Goal: Navigation & Orientation: Understand site structure

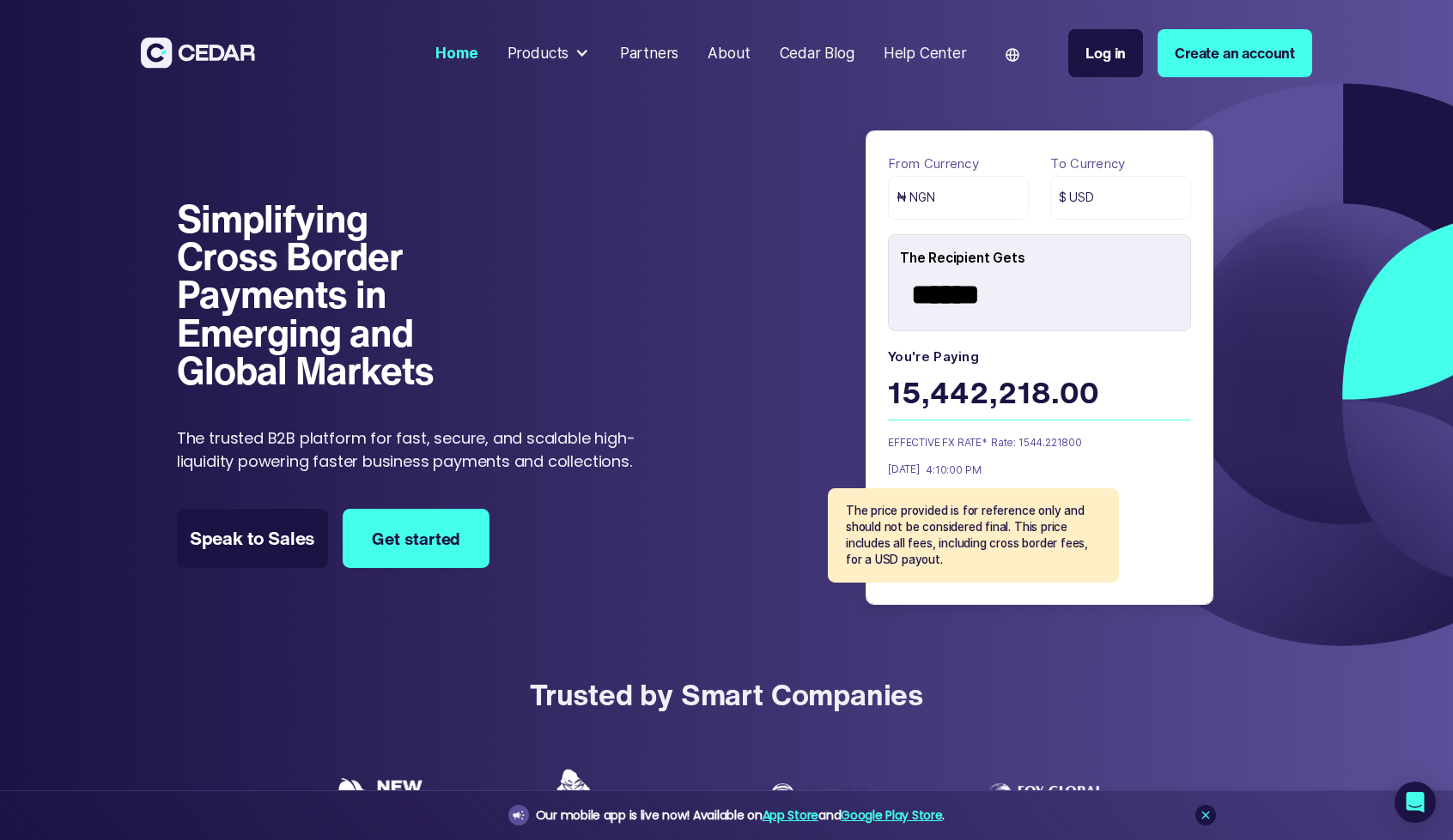
click at [636, 50] on div "Partners" at bounding box center [649, 53] width 59 height 23
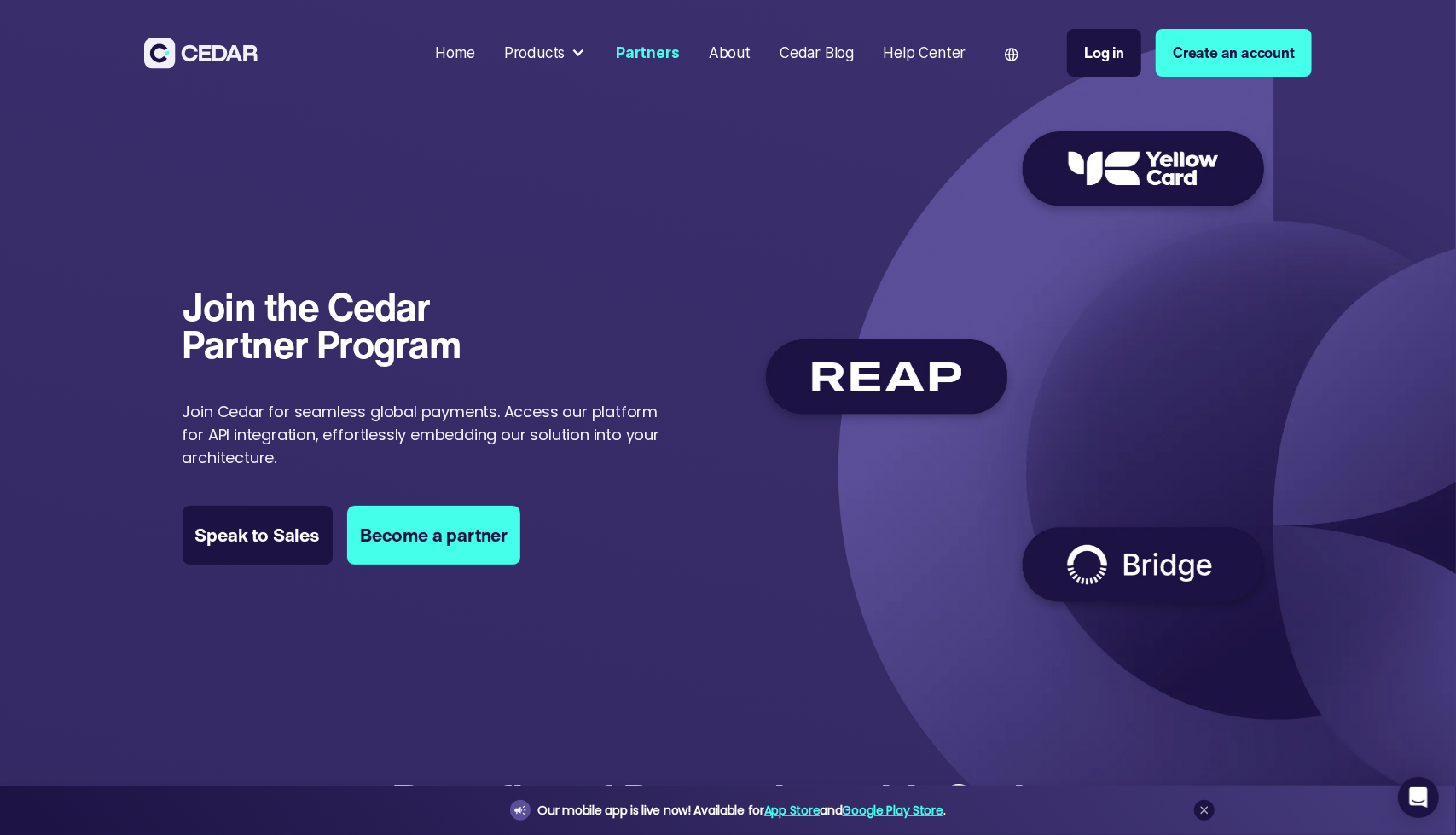
click at [730, 65] on link "About" at bounding box center [728, 53] width 56 height 39
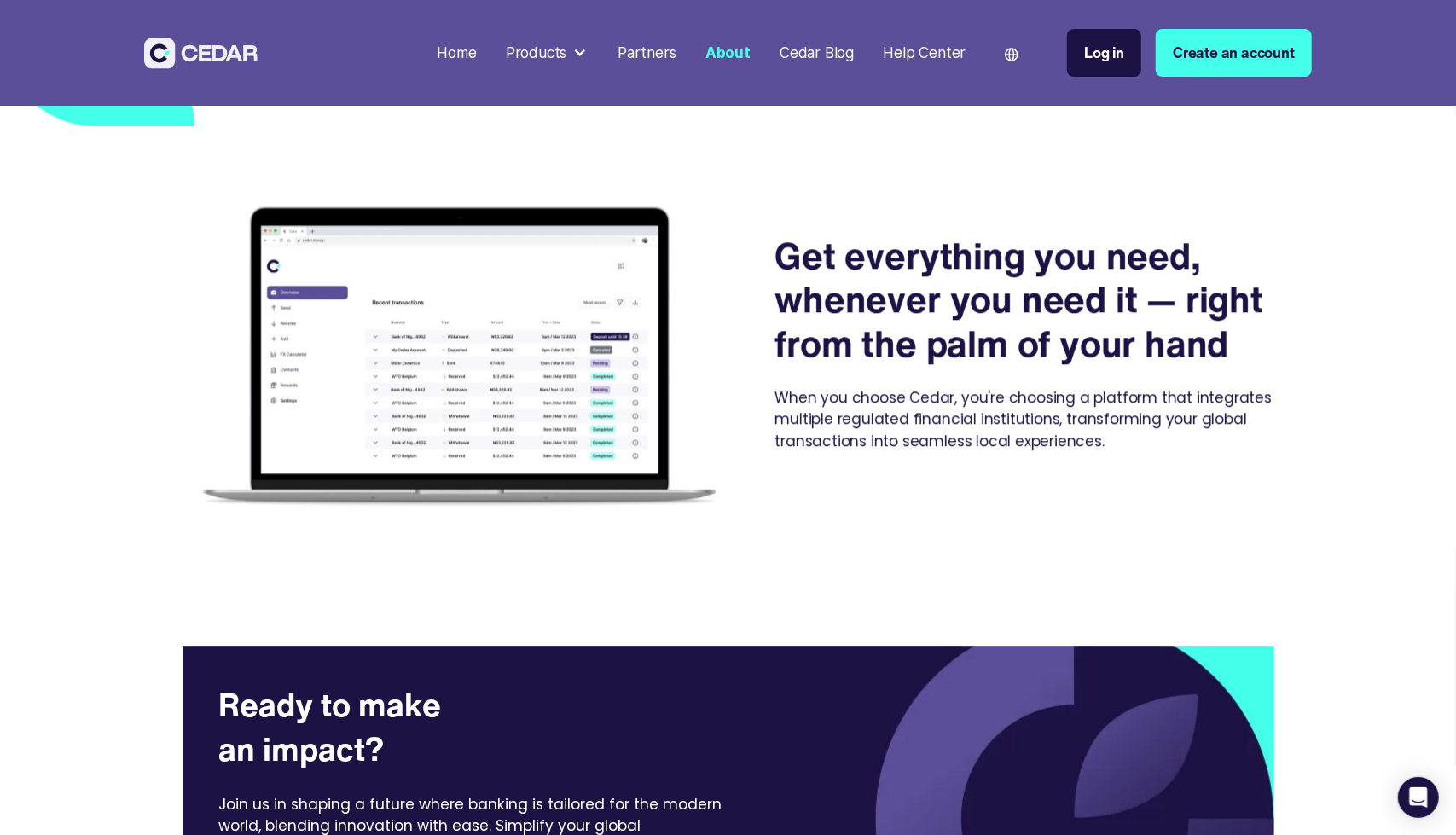
scroll to position [2748, 0]
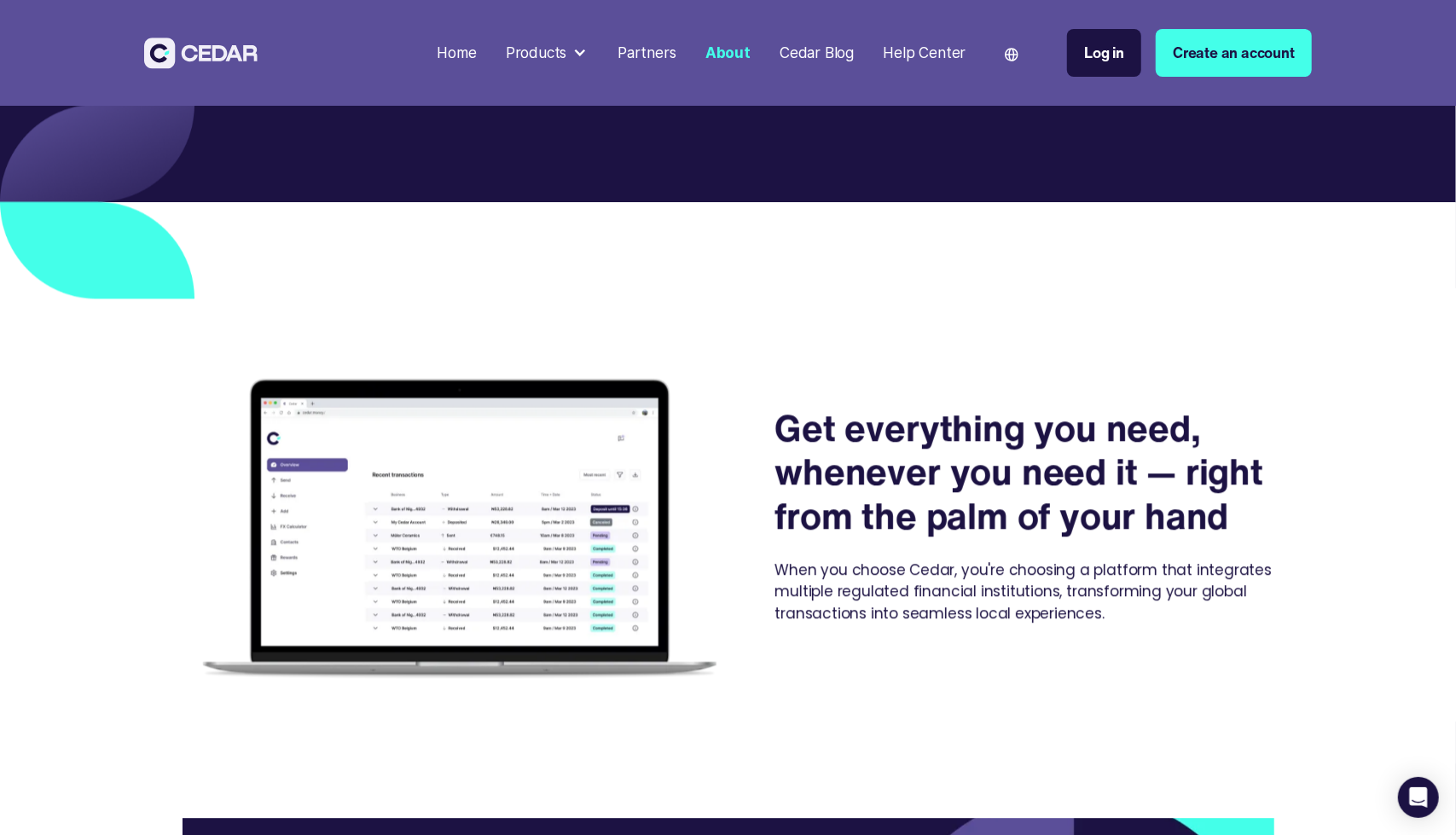
click at [564, 47] on div "Products" at bounding box center [536, 53] width 62 height 23
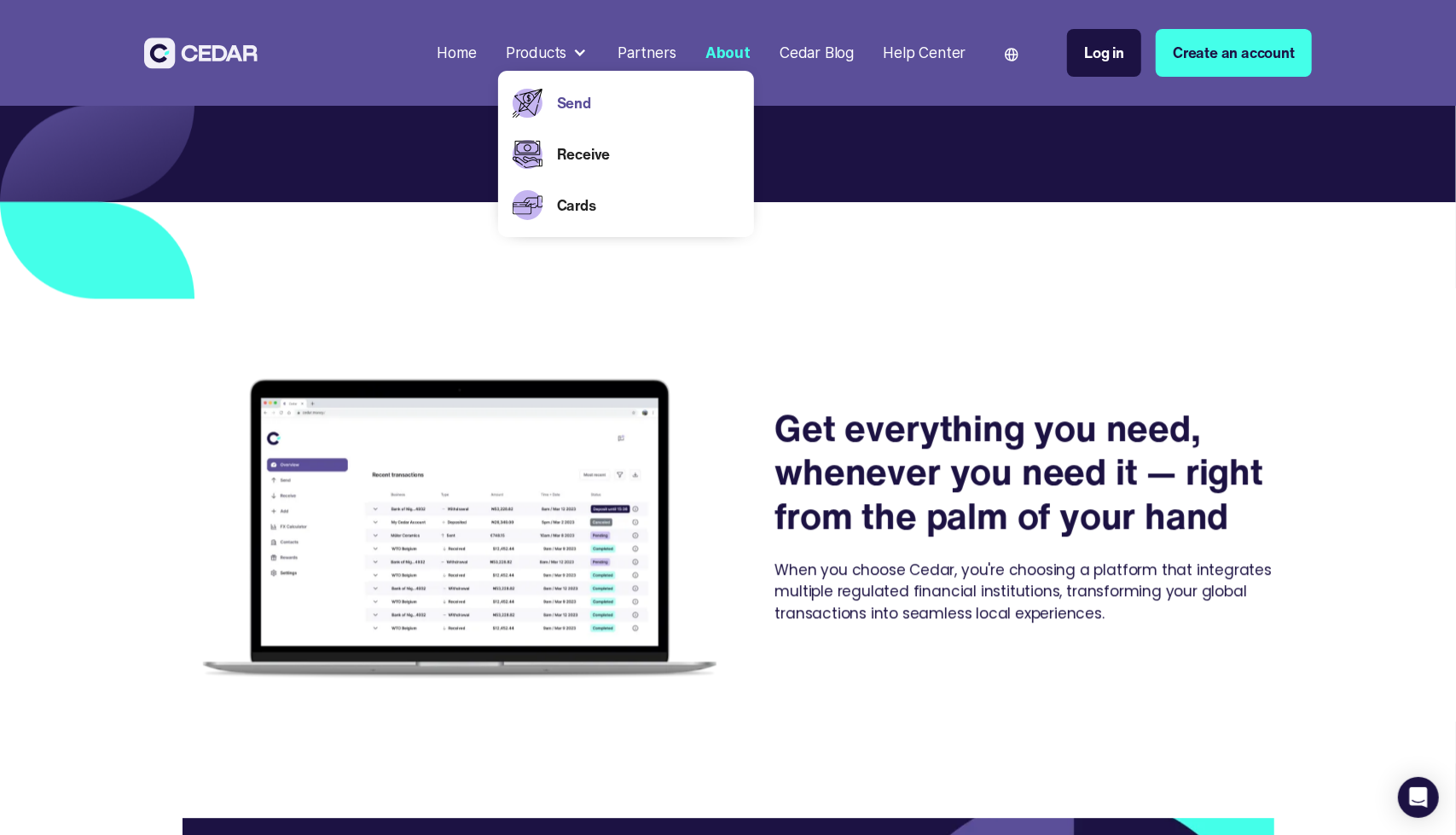
click at [574, 100] on link "Send" at bounding box center [648, 103] width 183 height 23
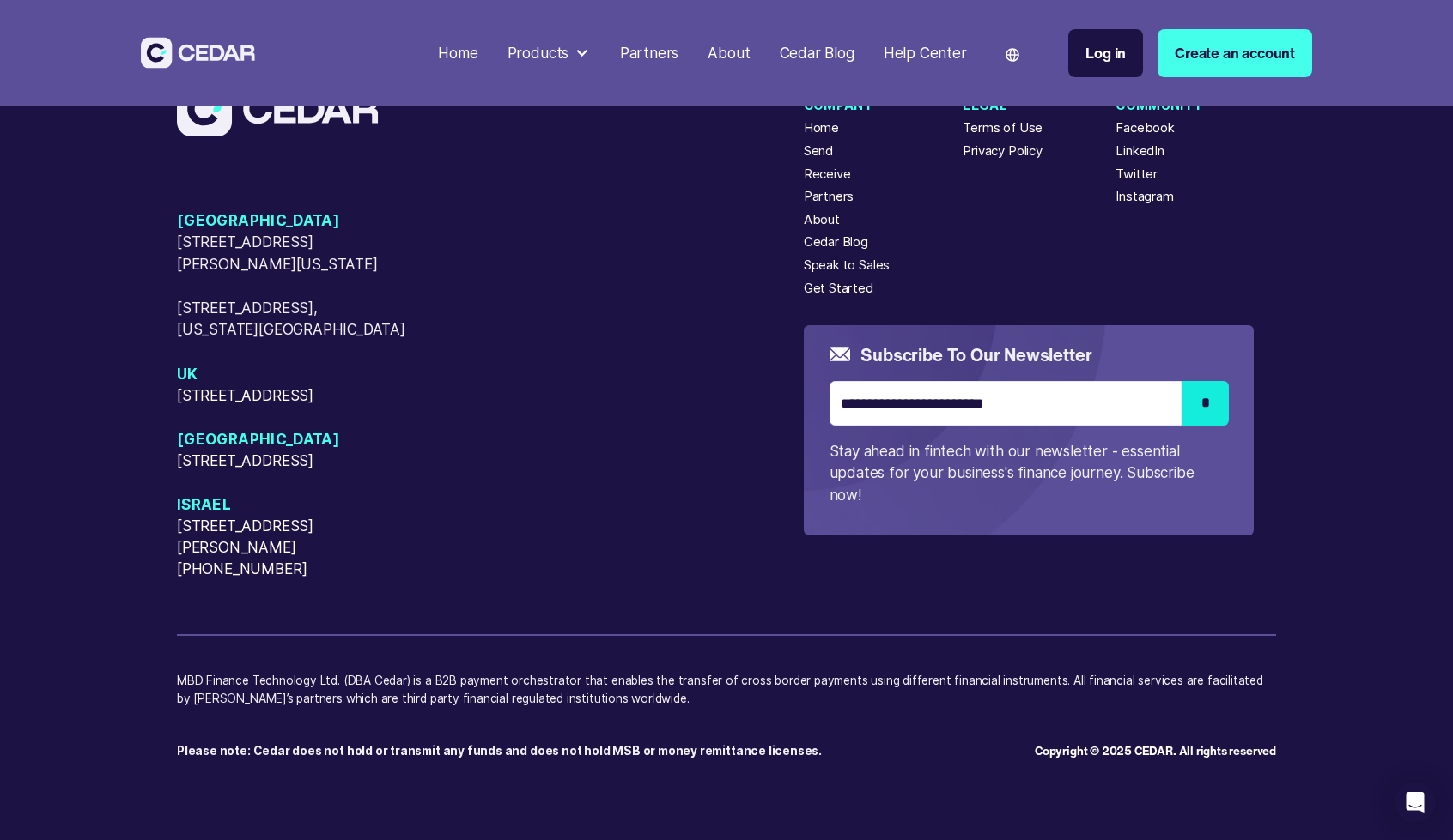
scroll to position [5658, 0]
click at [538, 60] on div "Products" at bounding box center [538, 53] width 62 height 23
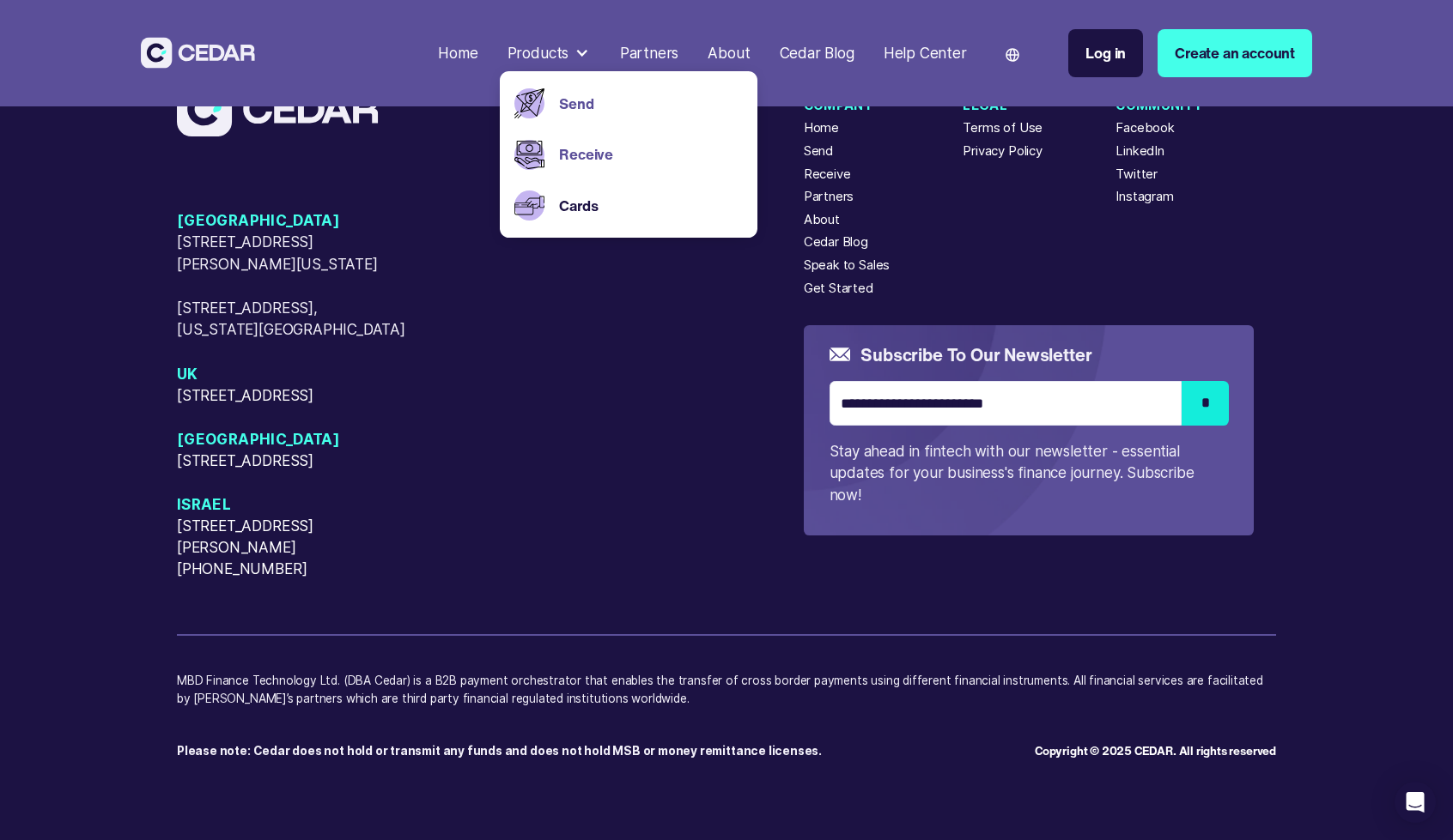
click at [561, 156] on link "Receive" at bounding box center [650, 154] width 183 height 23
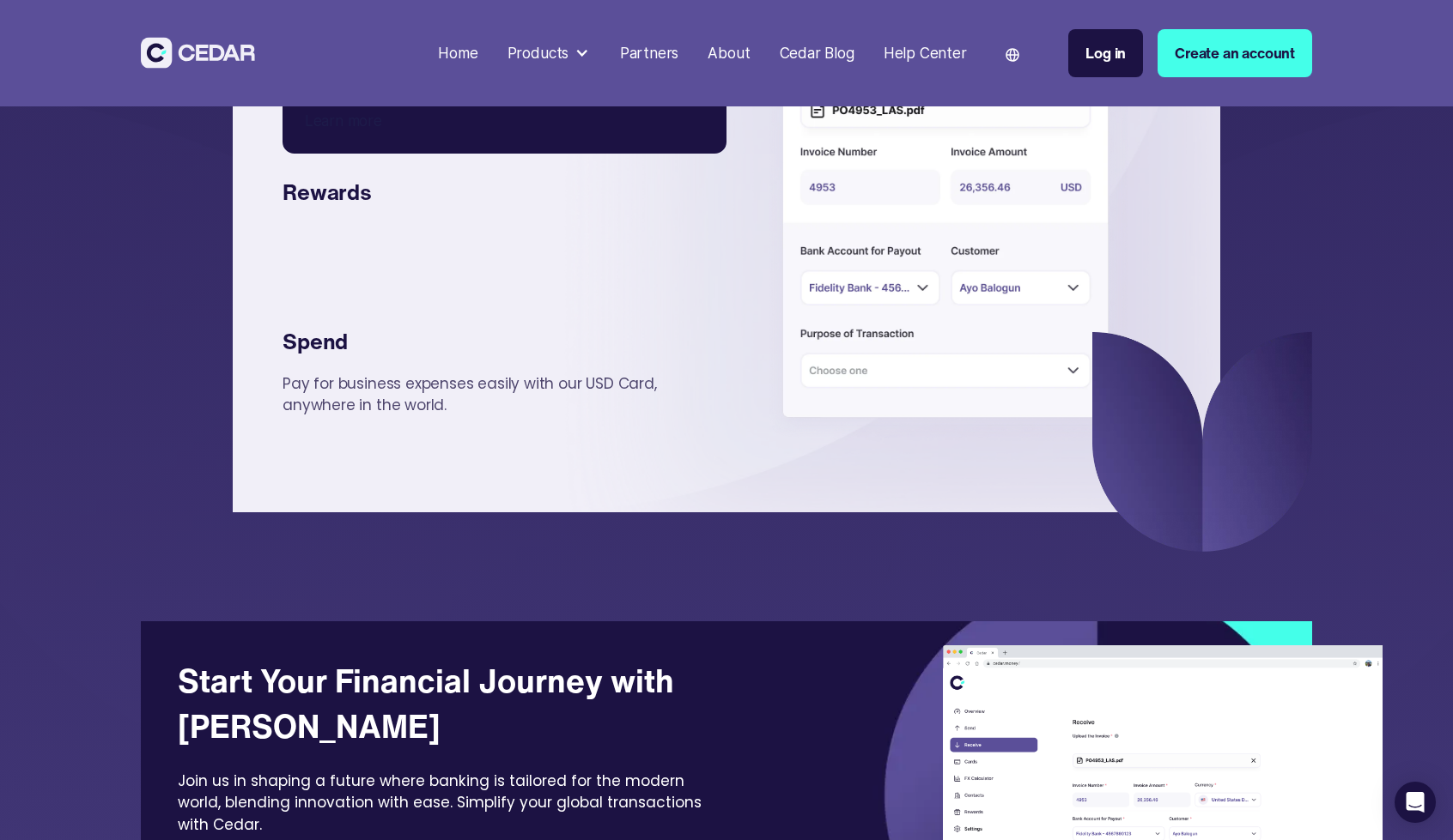
scroll to position [4129, 0]
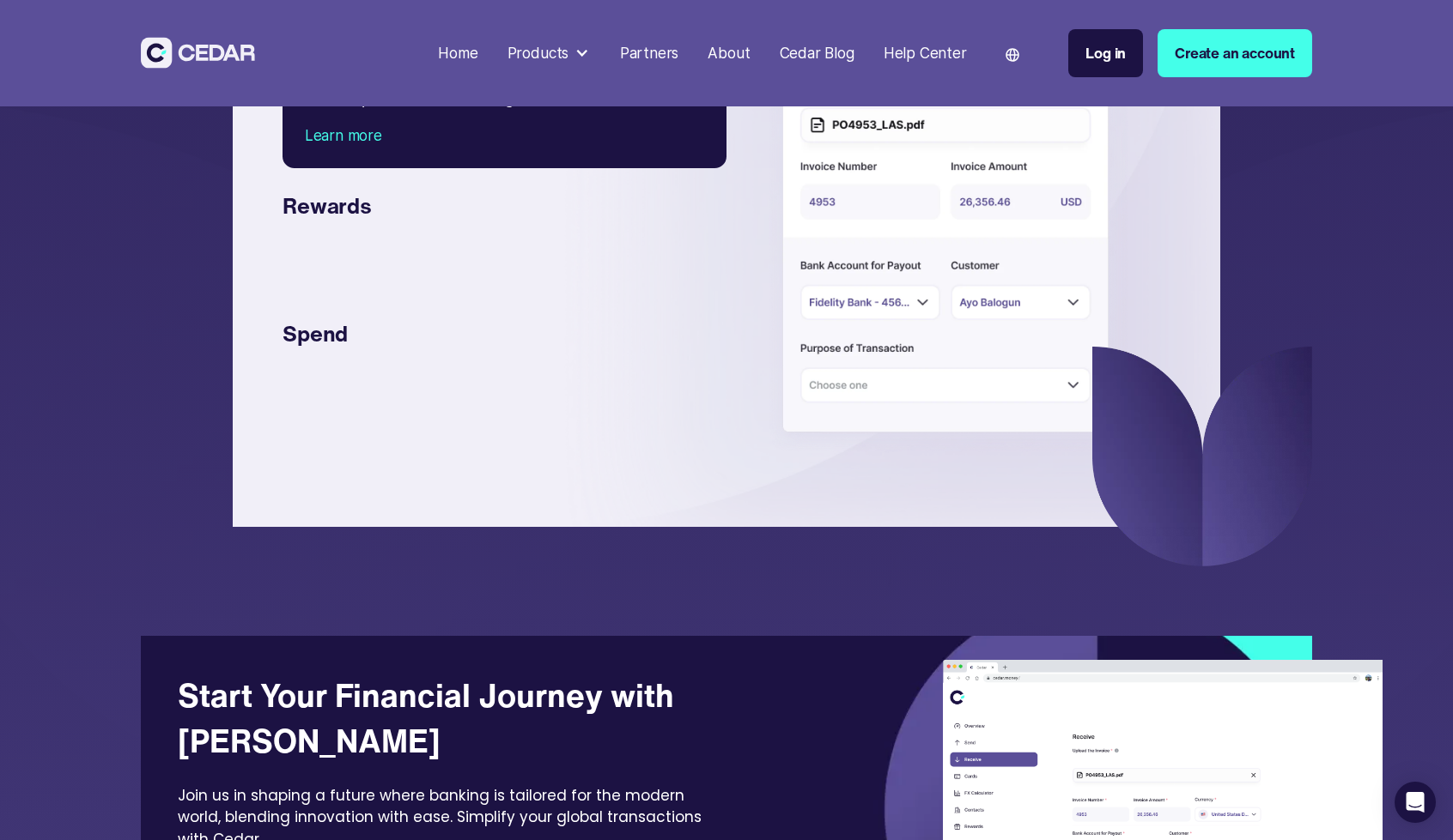
click at [575, 55] on div at bounding box center [581, 52] width 15 height 15
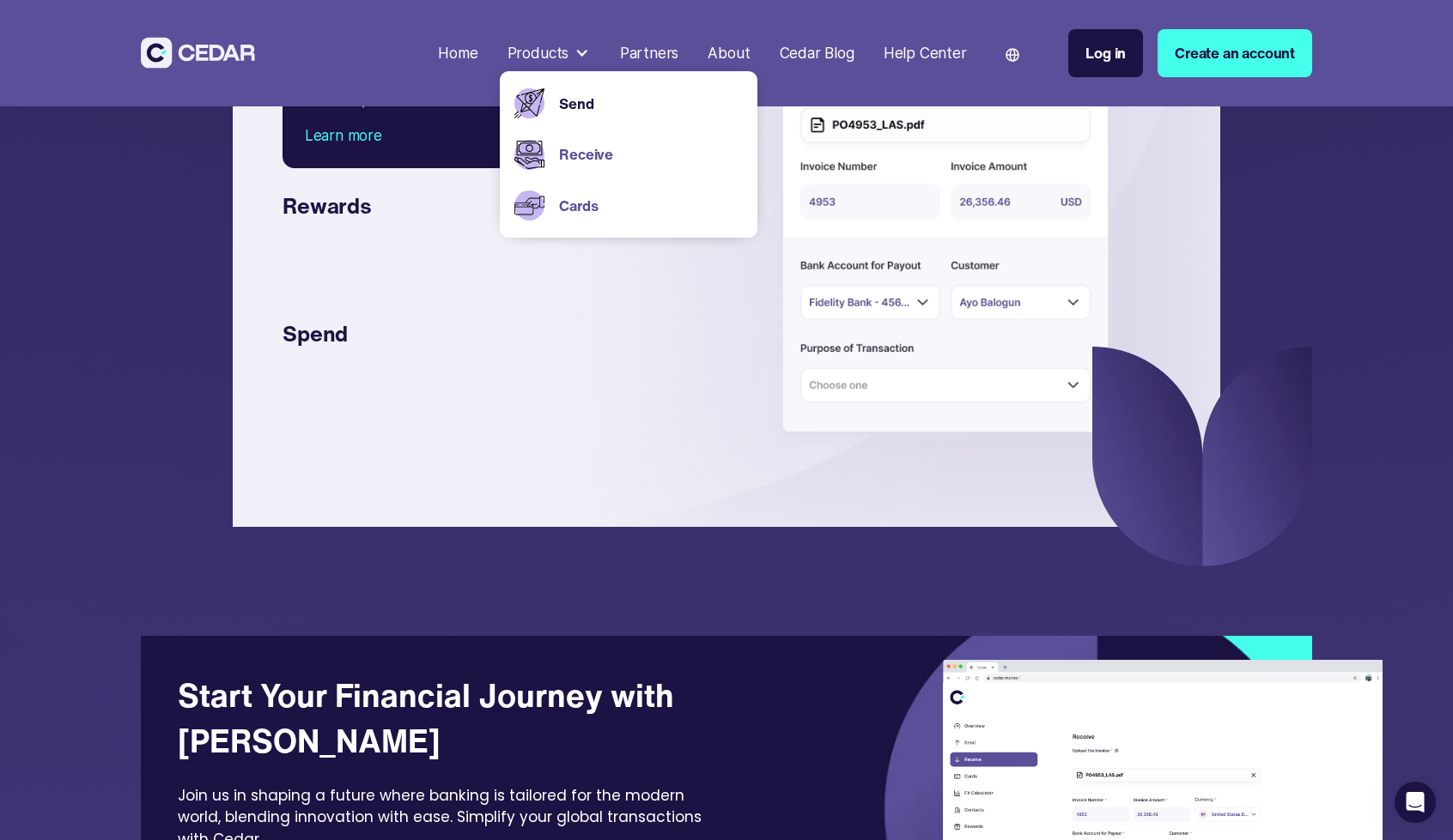
click at [583, 213] on link "Cards" at bounding box center [650, 206] width 183 height 23
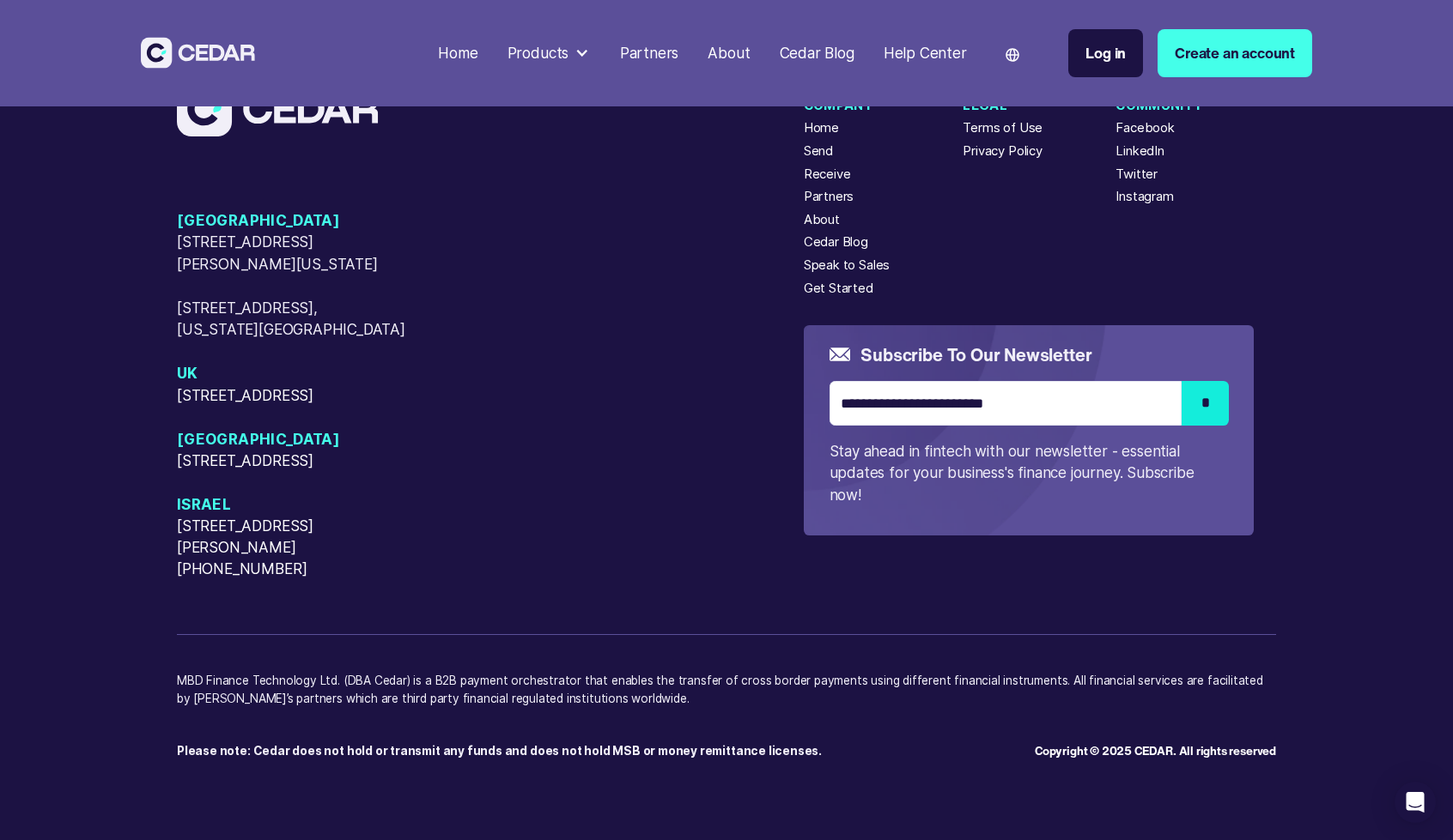
scroll to position [5114, 0]
